Goal: Task Accomplishment & Management: Use online tool/utility

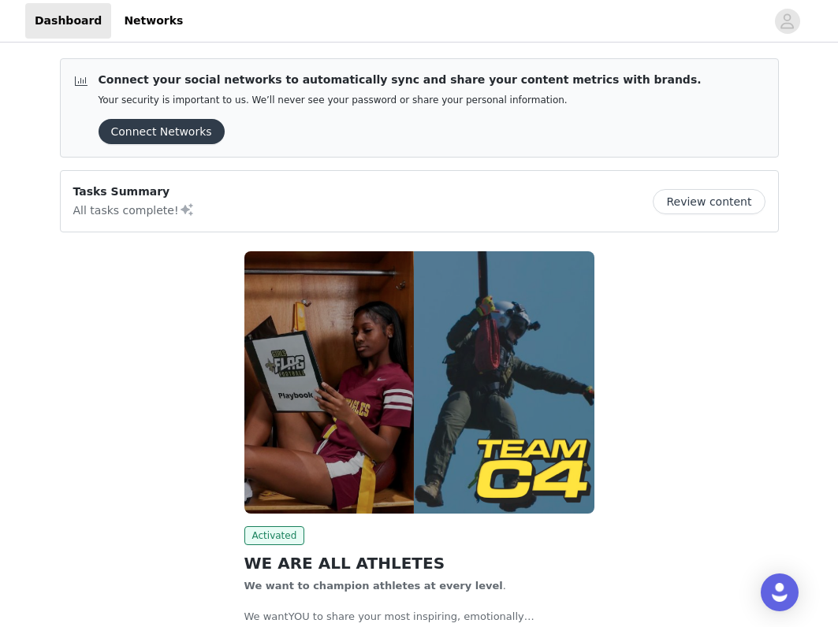
scroll to position [137, 0]
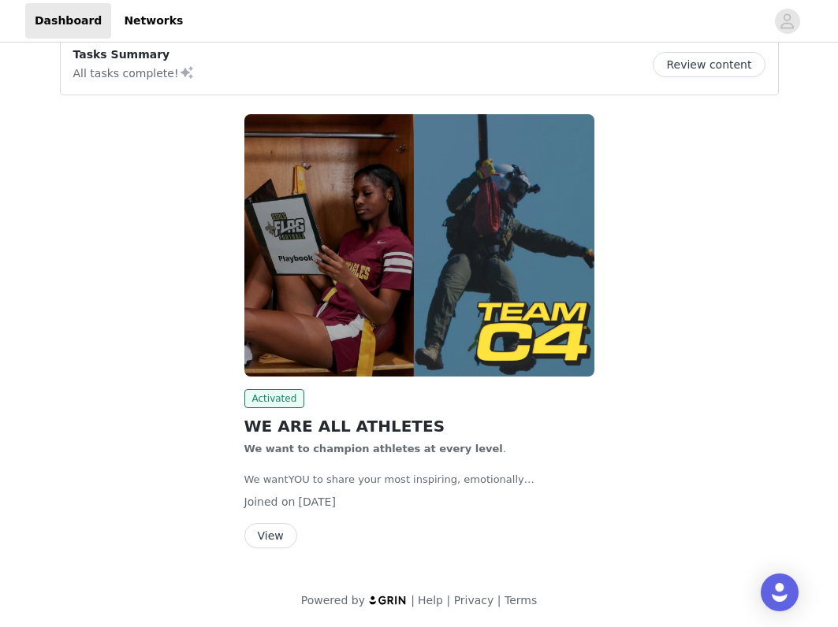
click at [281, 531] on button "View" at bounding box center [270, 535] width 53 height 25
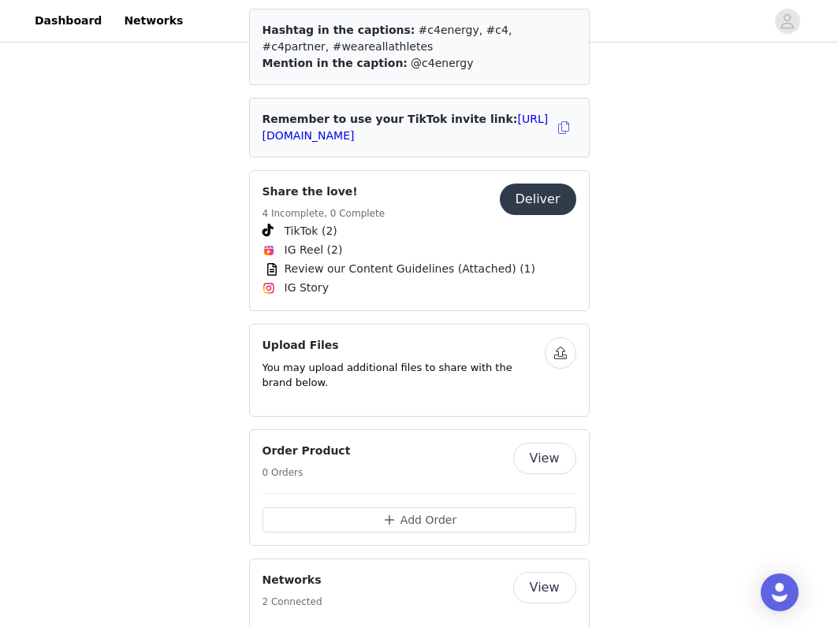
scroll to position [1011, 0]
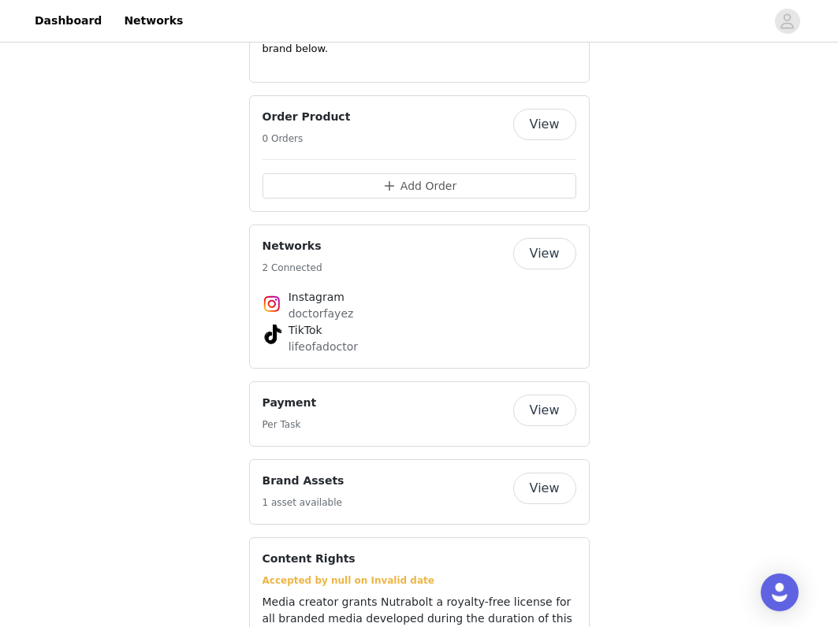
click at [522, 395] on button "View" at bounding box center [544, 411] width 63 height 32
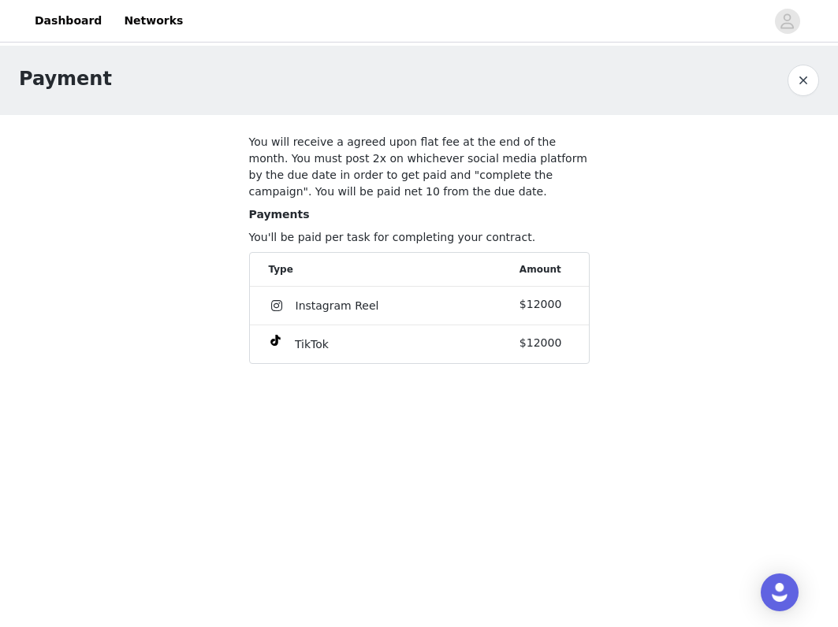
click at [797, 84] on button "button" at bounding box center [803, 81] width 32 height 32
